Goal: Transaction & Acquisition: Purchase product/service

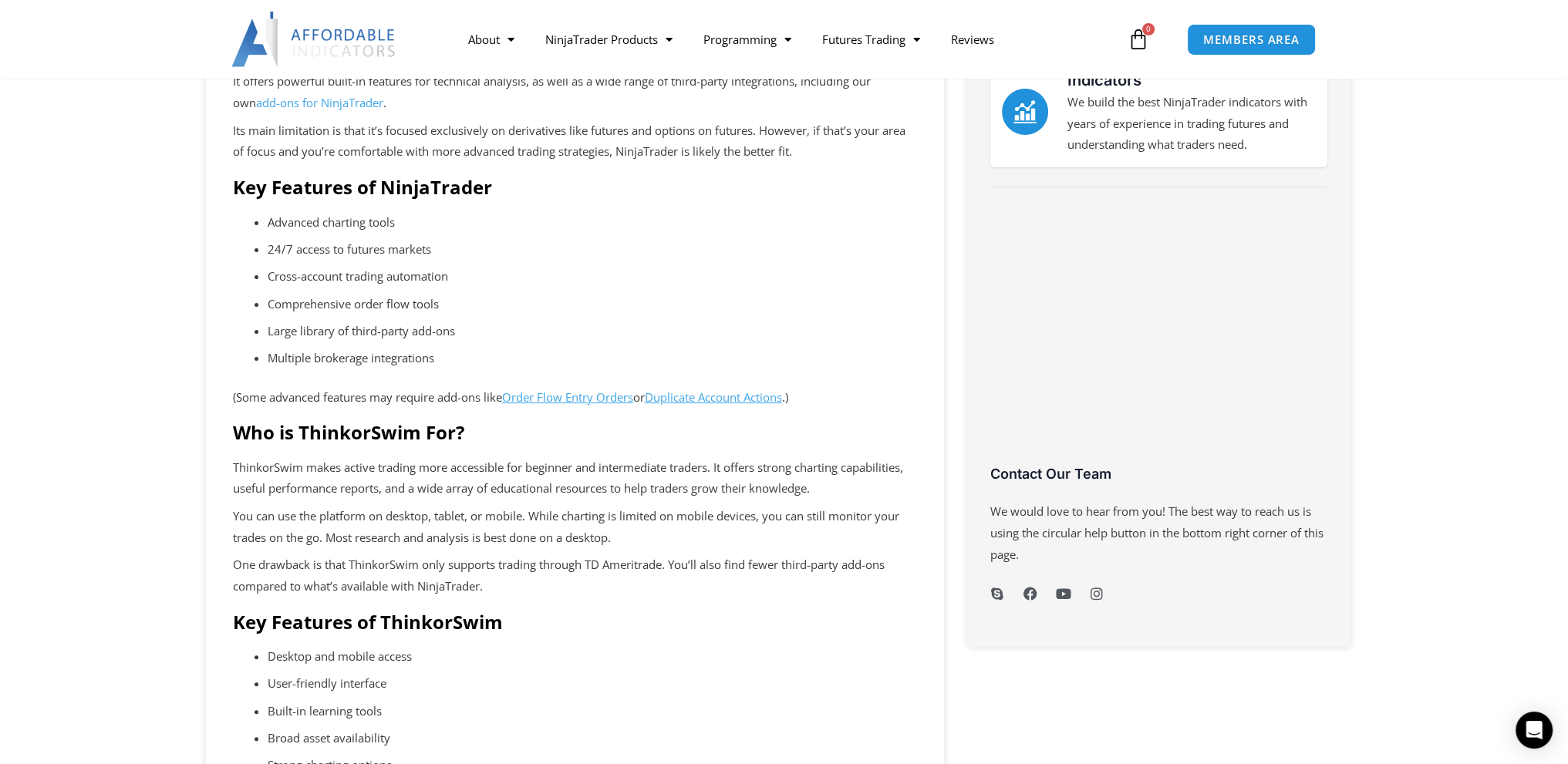
scroll to position [257, 0]
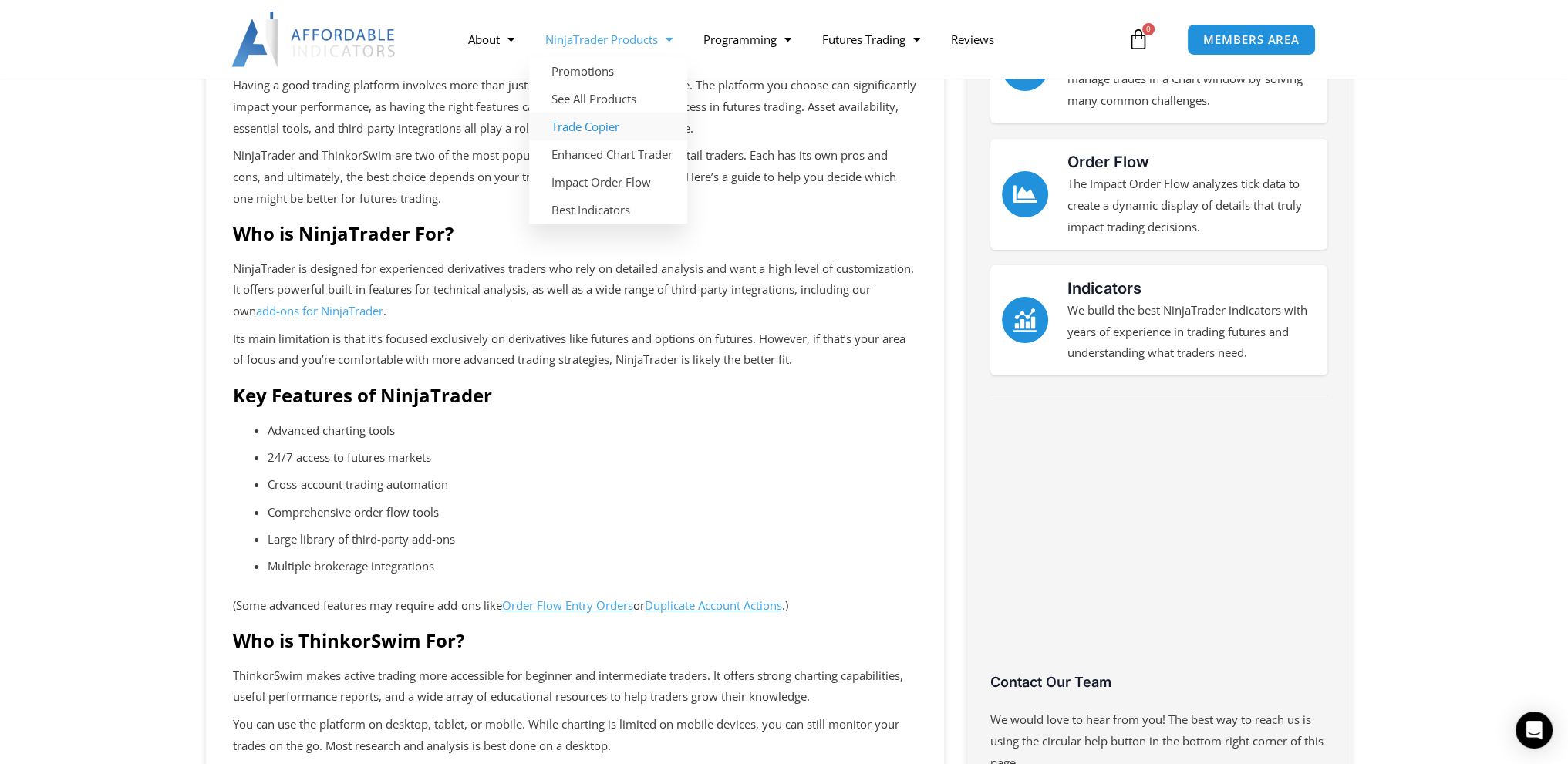
click at [589, 133] on link "Trade Copier" at bounding box center [609, 127] width 159 height 27
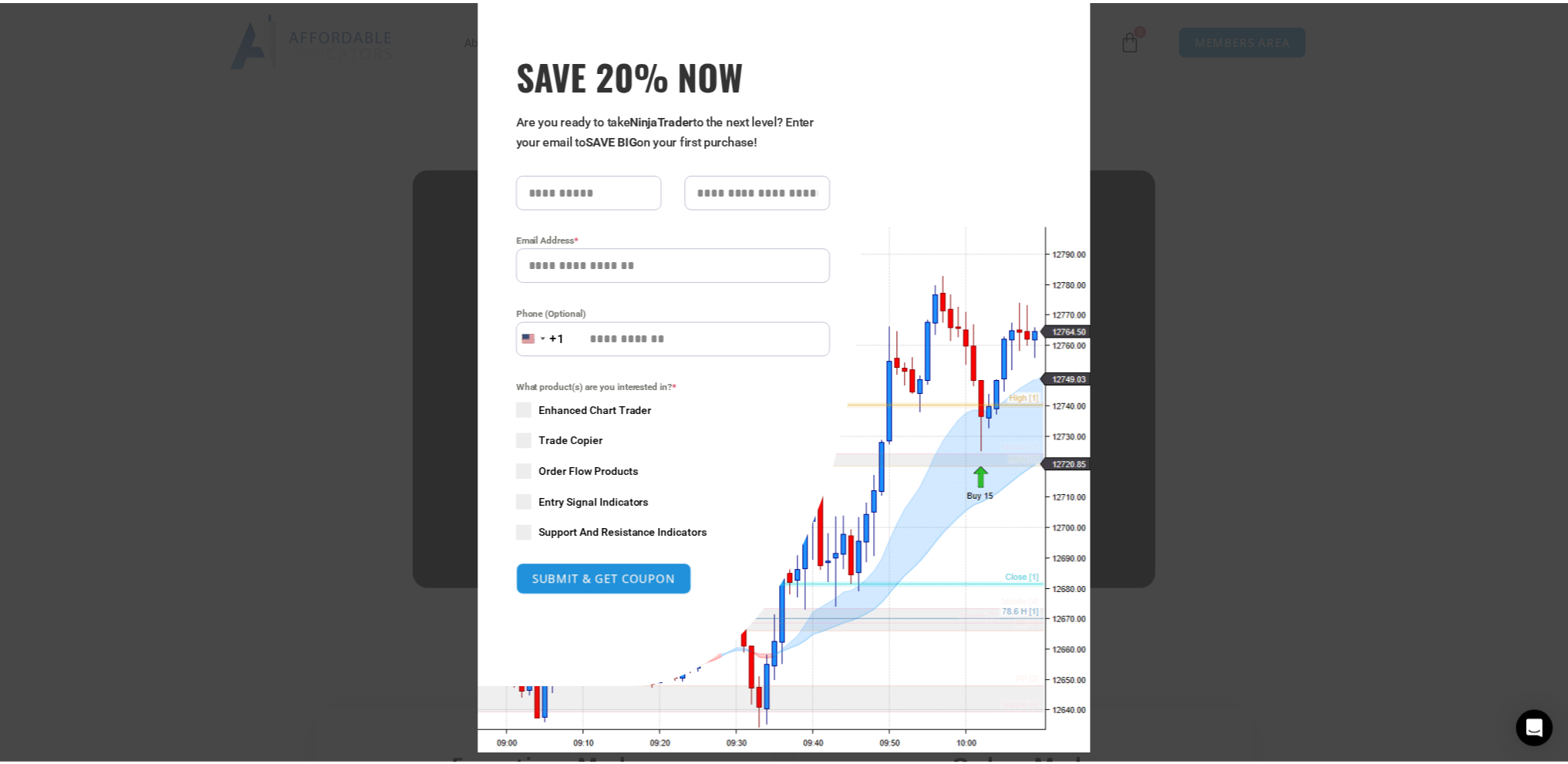
scroll to position [65, 0]
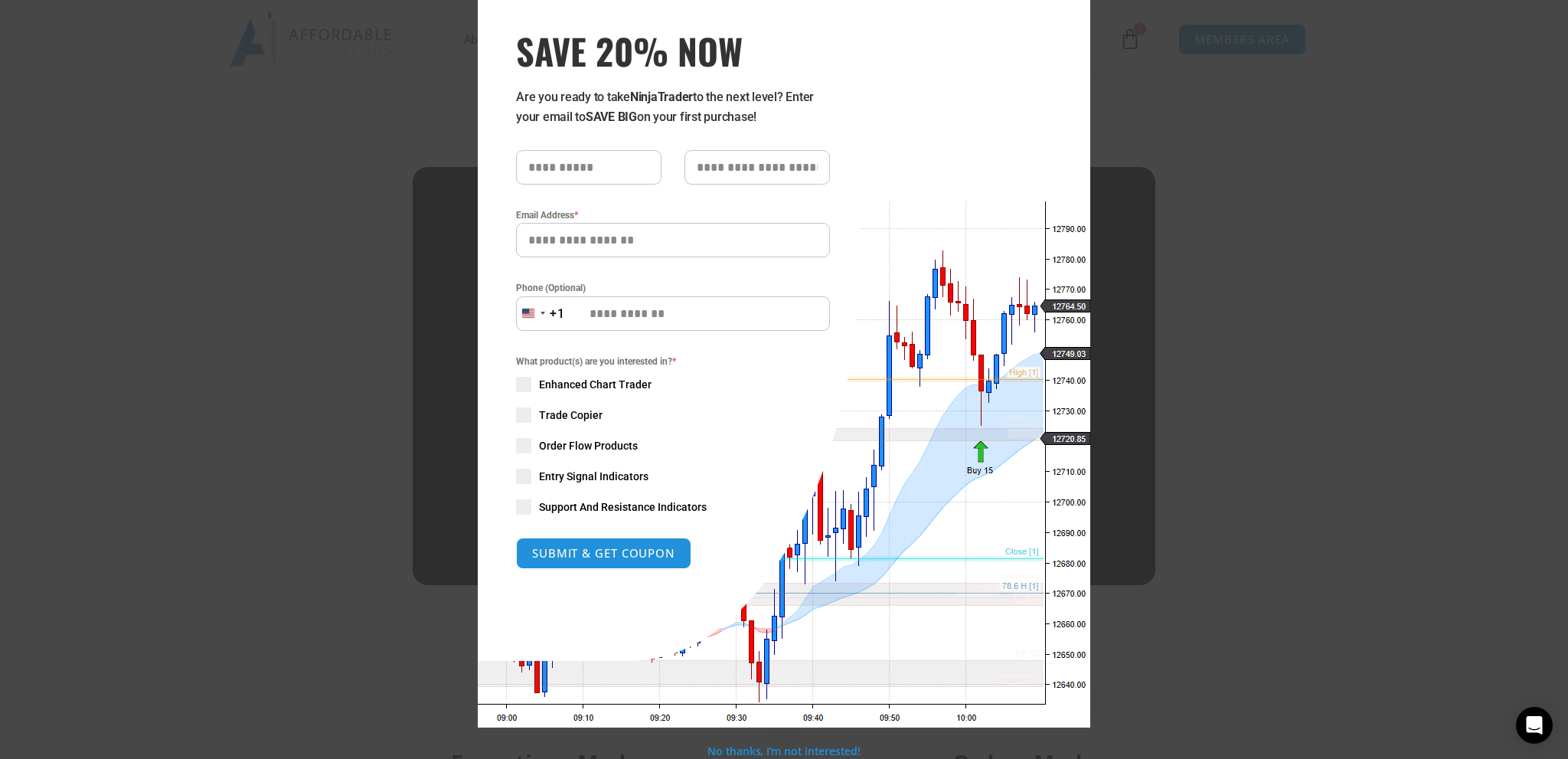
click at [1242, 104] on div "Close this module SAVE 20% NOW Are you ready to take NinjaTrader to the next le…" at bounding box center [784, 379] width 1568 height 759
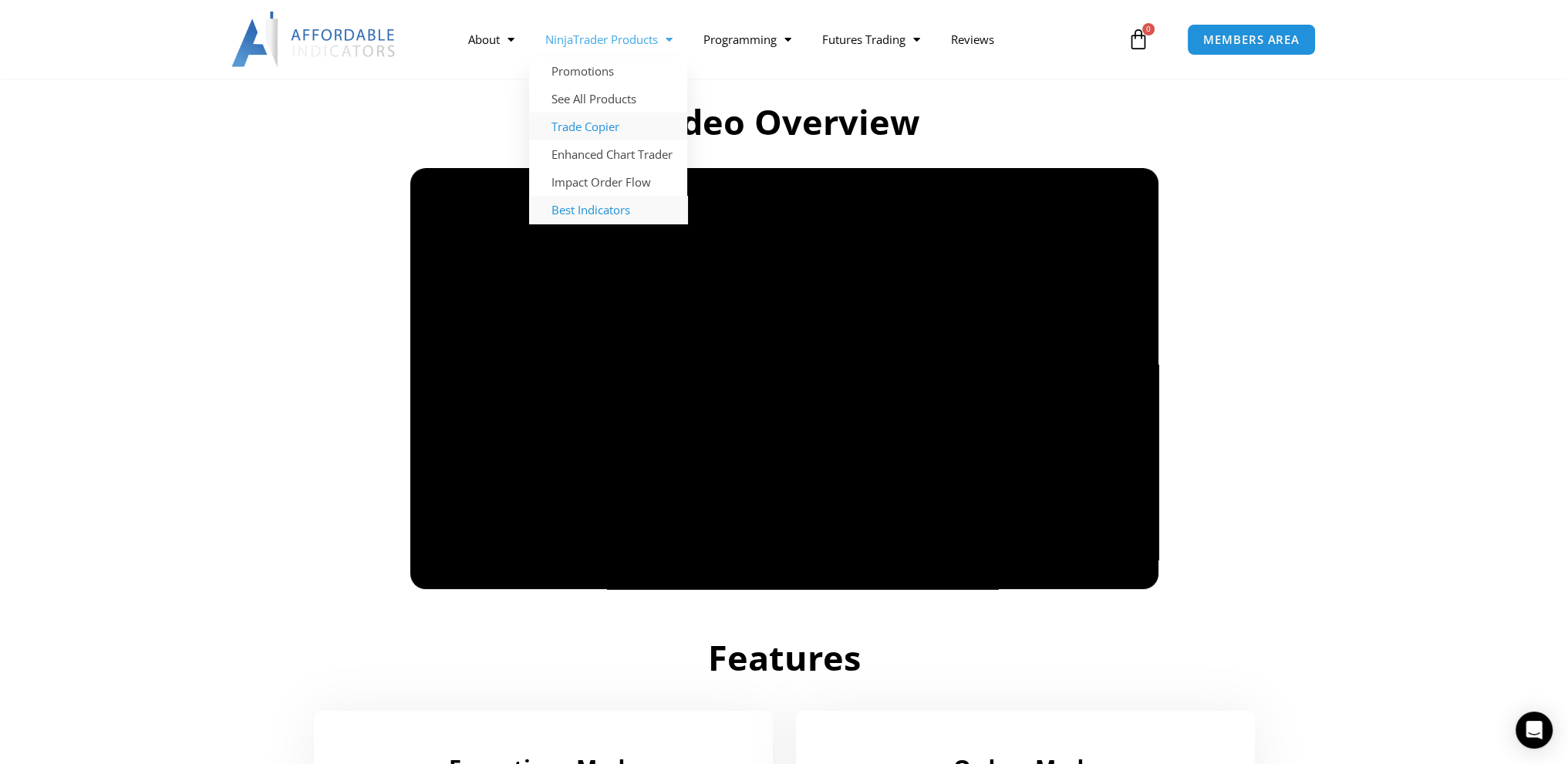
click at [602, 211] on link "Best Indicators" at bounding box center [609, 209] width 159 height 27
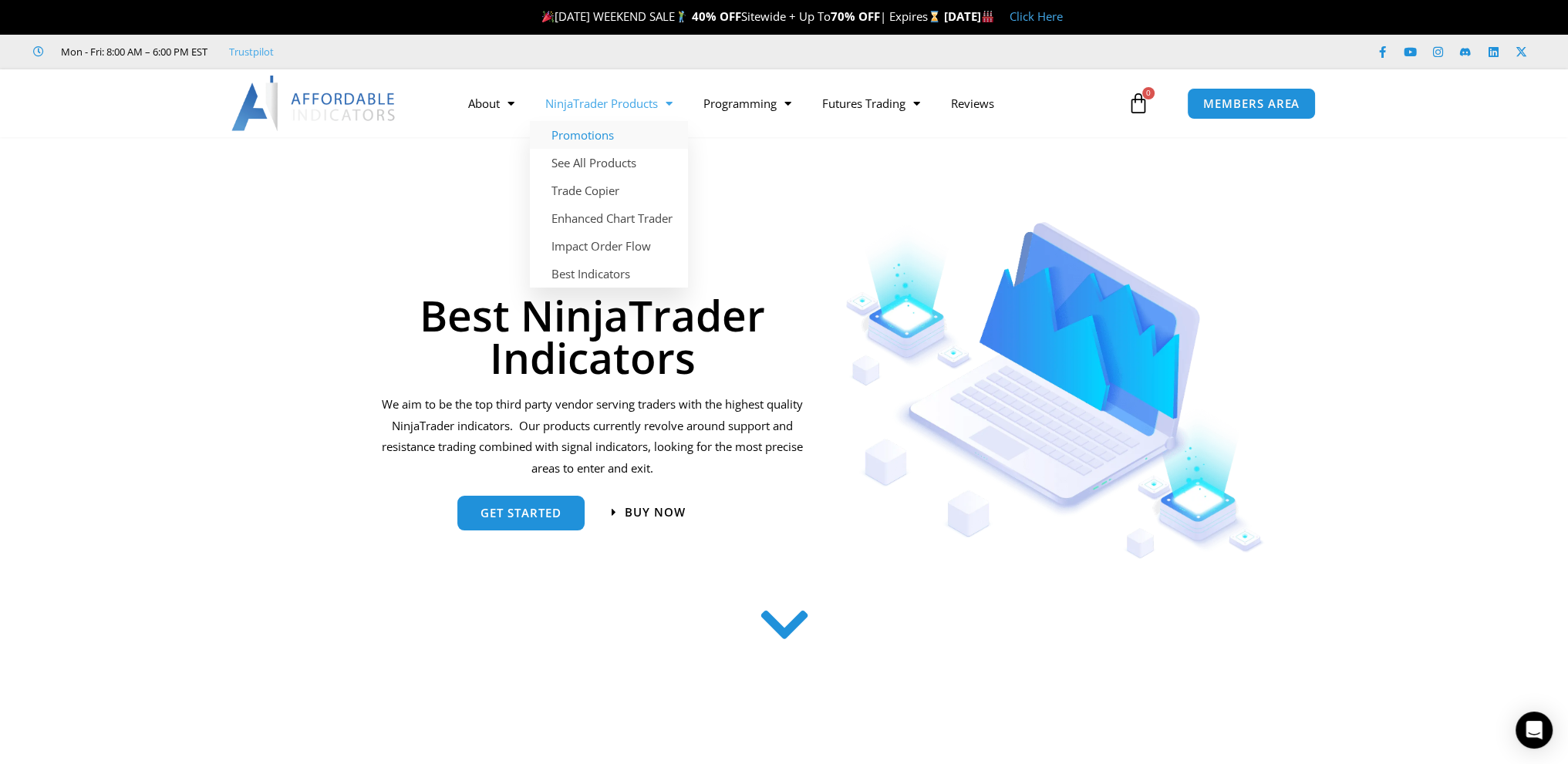
click at [601, 125] on link "Promotions" at bounding box center [610, 135] width 159 height 27
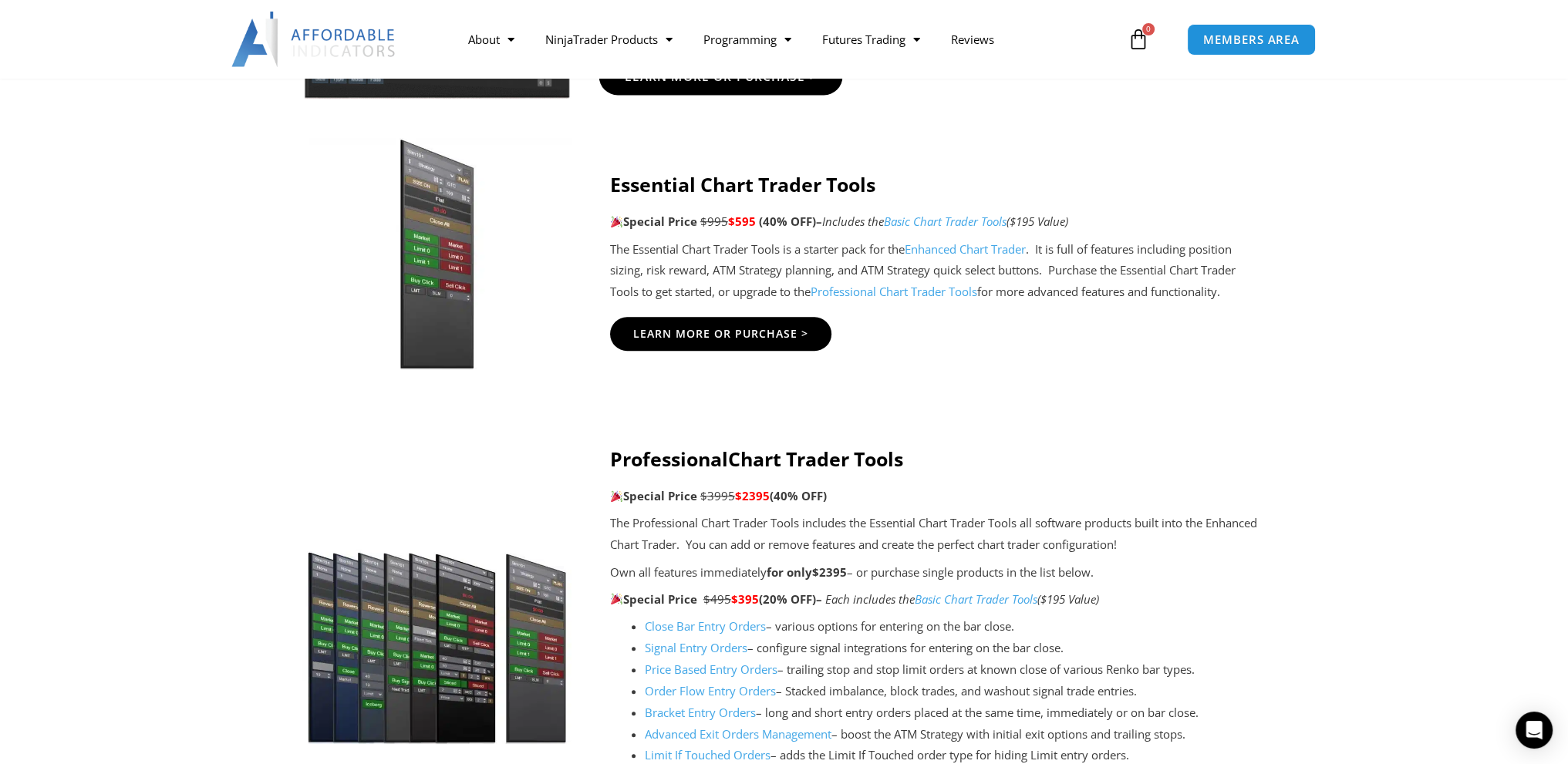
scroll to position [1542, 0]
